Goal: Find specific page/section: Find specific page/section

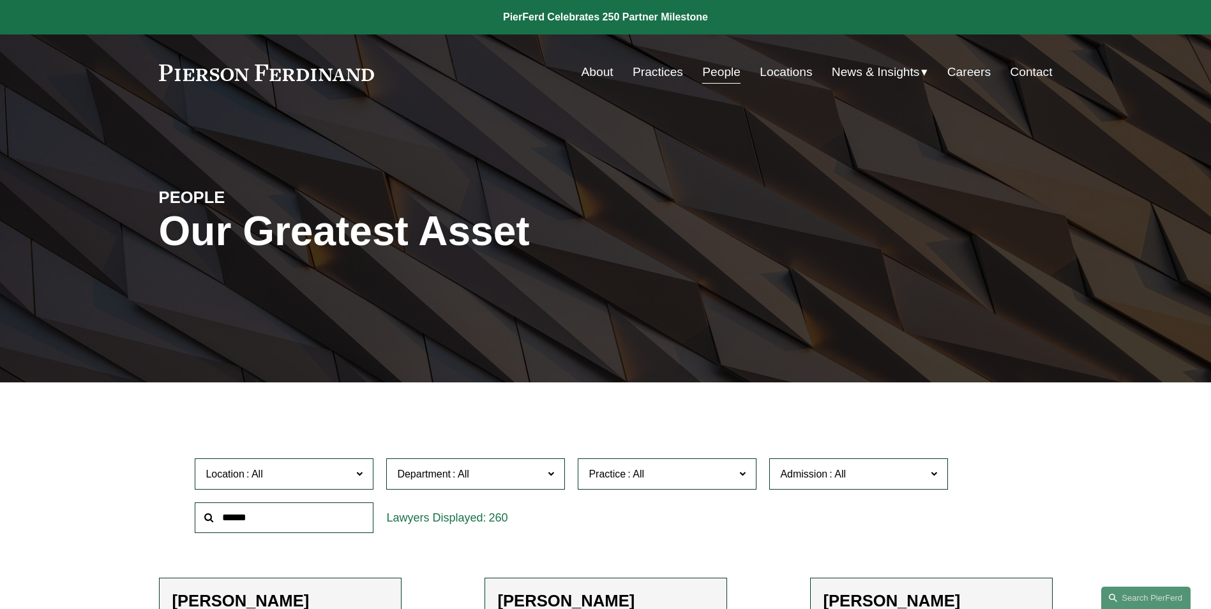
scroll to position [319, 0]
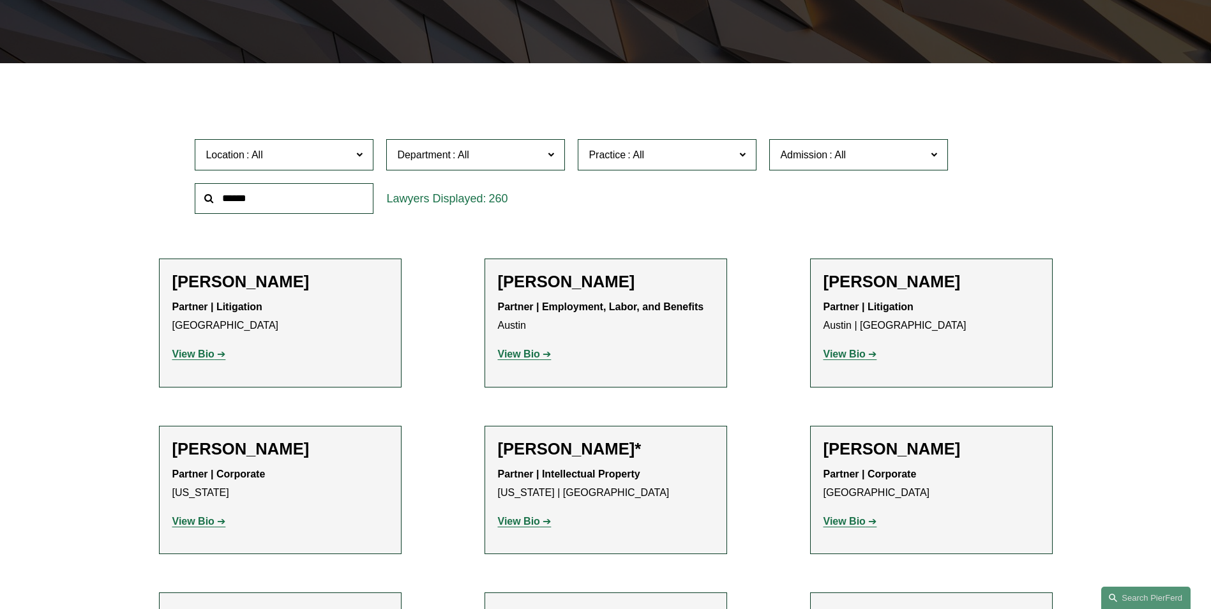
click at [375, 149] on div "Location All [GEOGRAPHIC_DATA] [GEOGRAPHIC_DATA] [GEOGRAPHIC_DATA] [GEOGRAPHIC_…" at bounding box center [284, 155] width 192 height 44
click at [362, 156] on span at bounding box center [359, 154] width 6 height 17
click at [0, 0] on link "[GEOGRAPHIC_DATA]" at bounding box center [0, 0] width 0 height 0
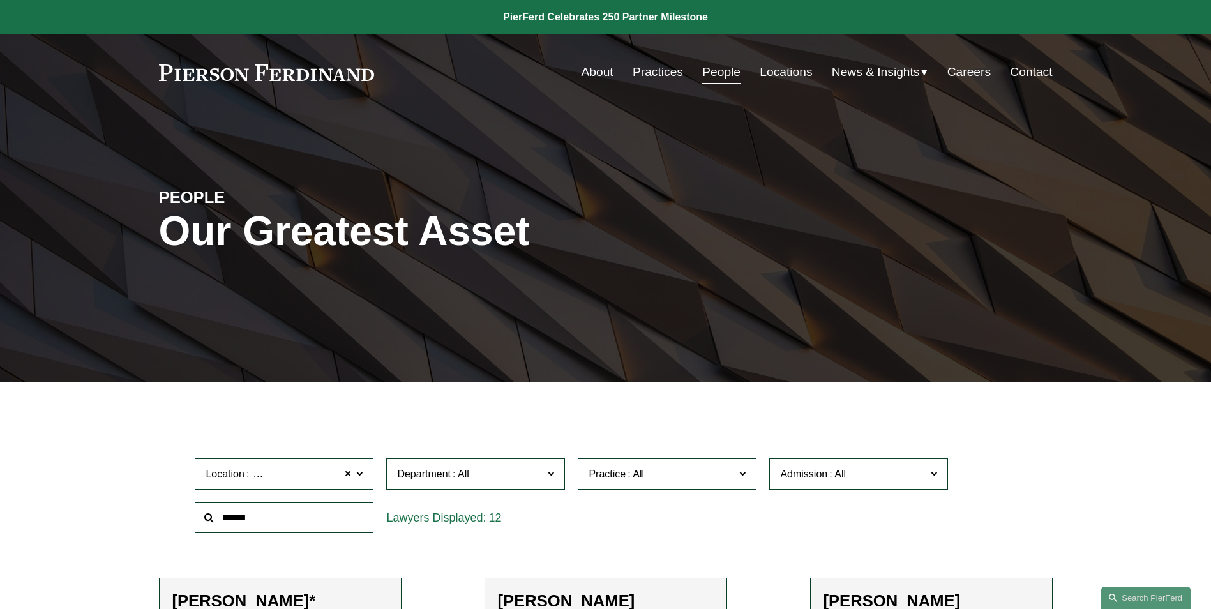
click at [681, 17] on link at bounding box center [605, 17] width 1211 height 34
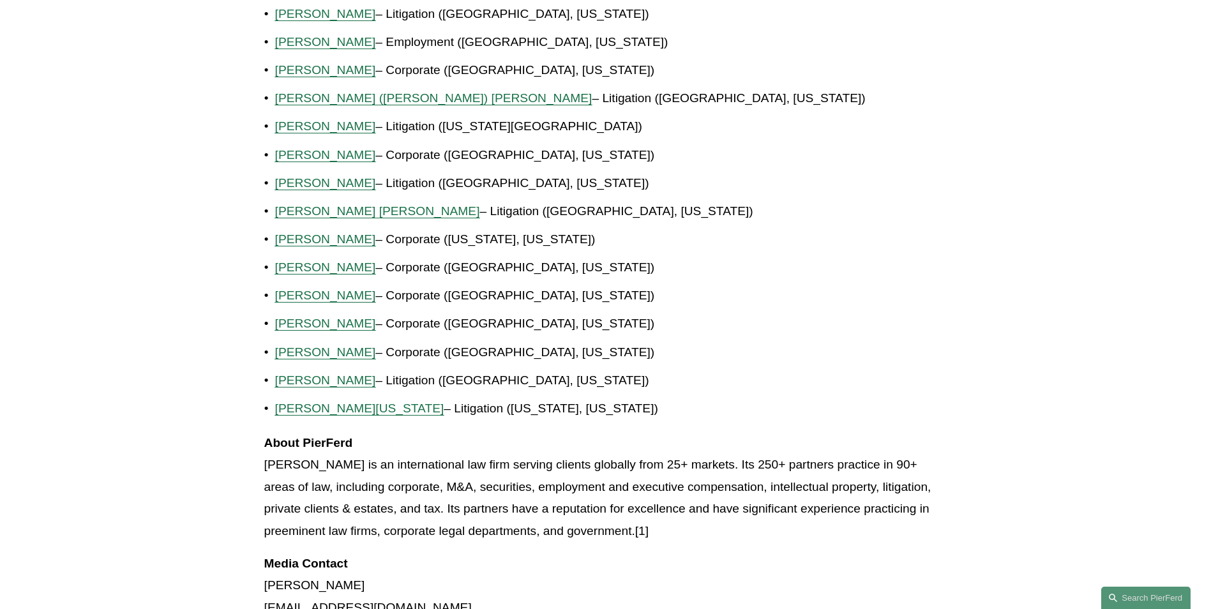
scroll to position [766, 0]
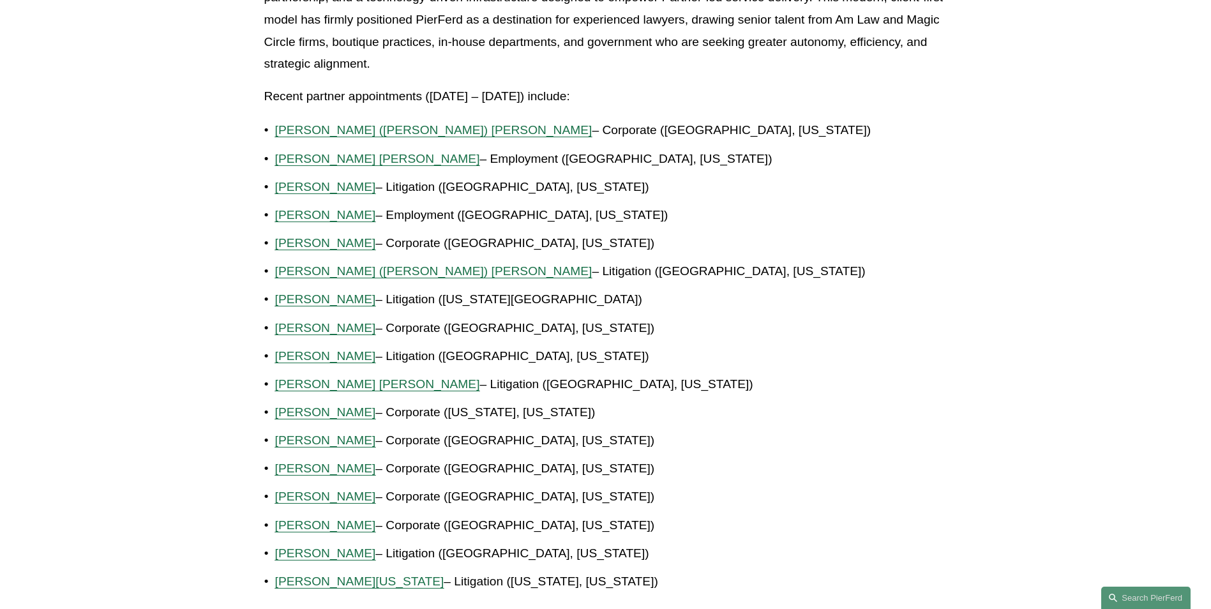
click at [291, 247] on span "[PERSON_NAME]" at bounding box center [325, 242] width 101 height 13
